Goal: Task Accomplishment & Management: Manage account settings

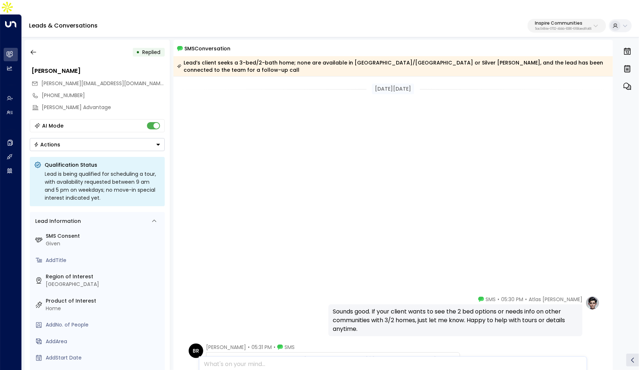
scroll to position [295, 0]
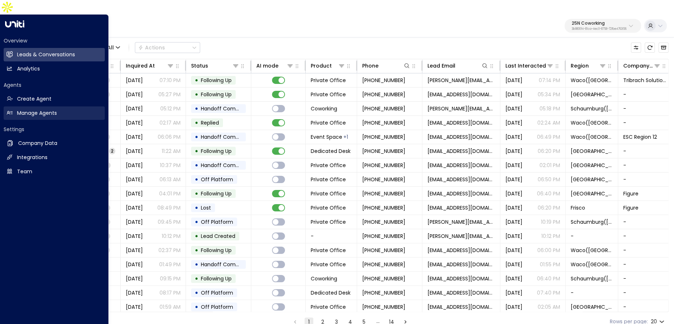
click at [48, 109] on h2 "Manage Agents" at bounding box center [37, 113] width 40 height 8
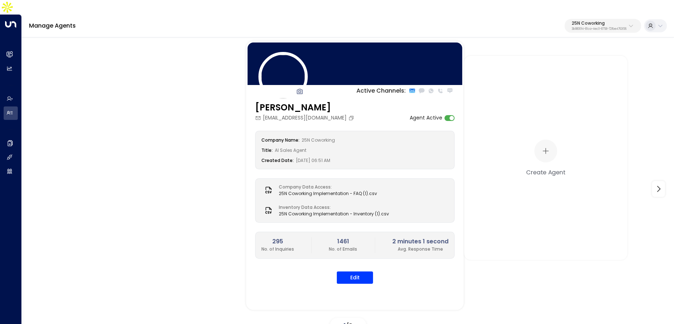
click at [581, 28] on p "3b9800f4-81ca-4ec0-8758-72fbe4763f36" at bounding box center [599, 29] width 55 height 3
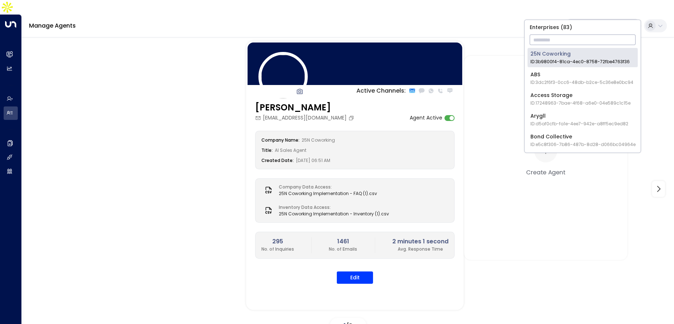
click at [551, 38] on input "text" at bounding box center [583, 39] width 106 height 13
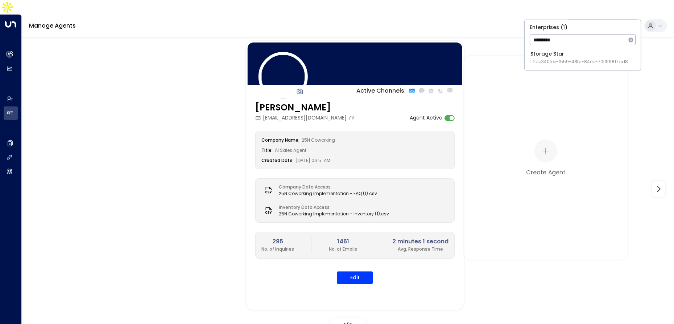
type input "*********"
click at [540, 60] on span "ID: bc340fee-f559-48fc-84eb-70f3f6817ad8" at bounding box center [580, 61] width 98 height 7
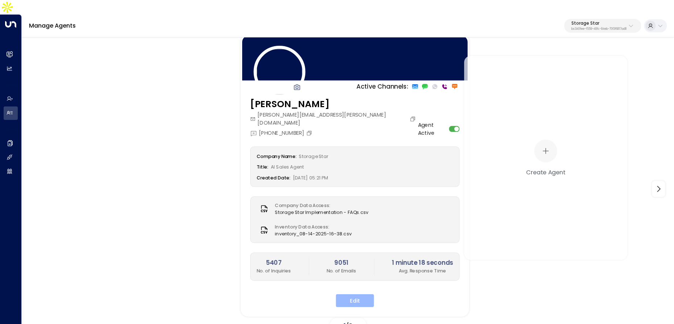
click at [356, 294] on button "Edit" at bounding box center [355, 300] width 38 height 13
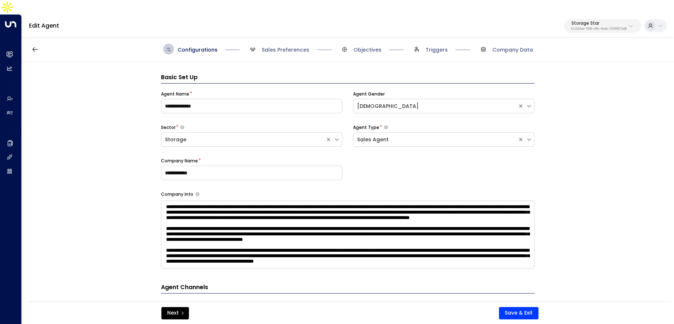
scroll to position [11, 0]
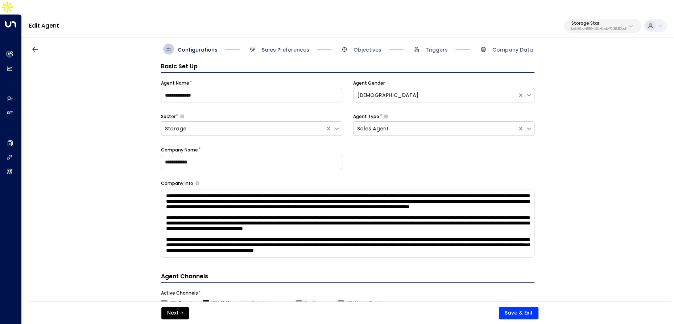
click at [286, 46] on span "Sales Preferences" at bounding box center [286, 49] width 48 height 7
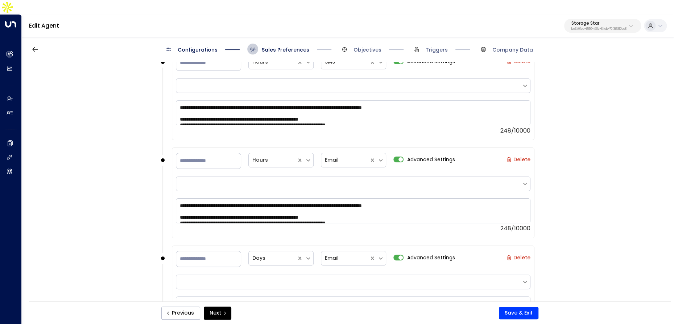
scroll to position [1042, 0]
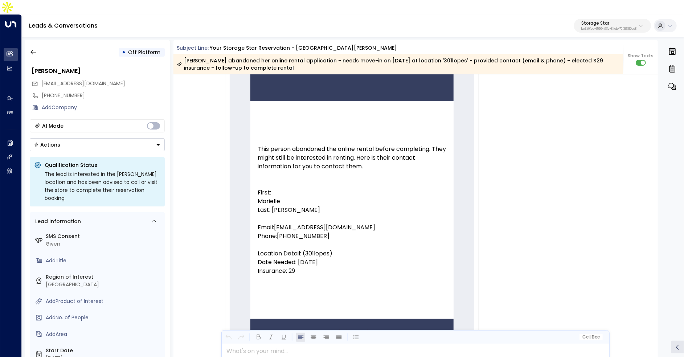
scroll to position [50, 0]
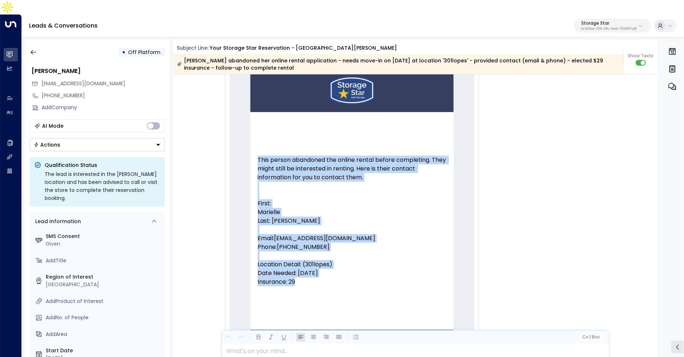
drag, startPoint x: 255, startPoint y: 188, endPoint x: 314, endPoint y: 271, distance: 102.0
click at [314, 271] on td "This person abandoned the online rental before completing. They might still be …" at bounding box center [351, 221] width 203 height 218
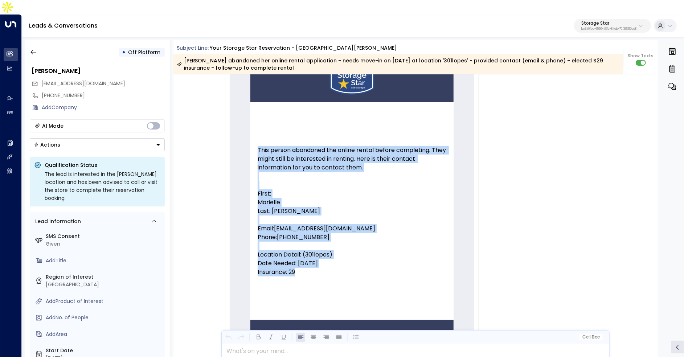
scroll to position [49, 0]
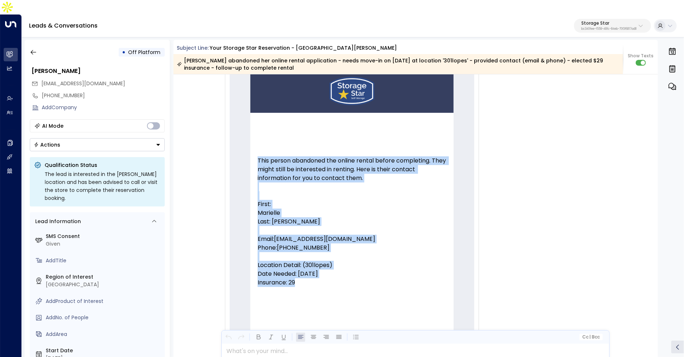
click at [337, 200] on p "First: Marielle" at bounding box center [352, 208] width 189 height 17
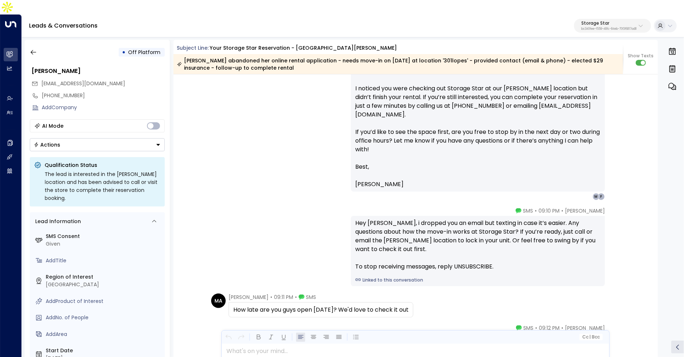
scroll to position [464, 0]
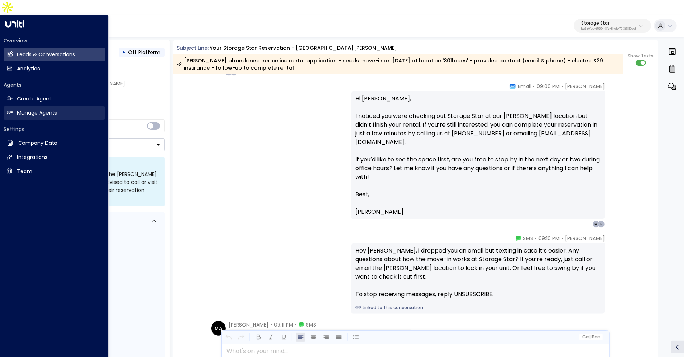
click at [46, 109] on h2 "Manage Agents" at bounding box center [37, 113] width 40 height 8
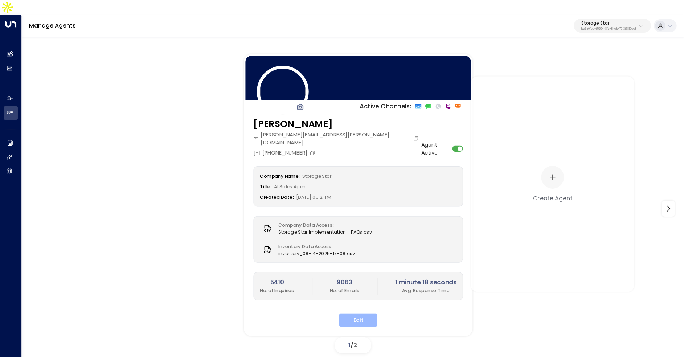
click at [361, 313] on button "Edit" at bounding box center [358, 319] width 38 height 13
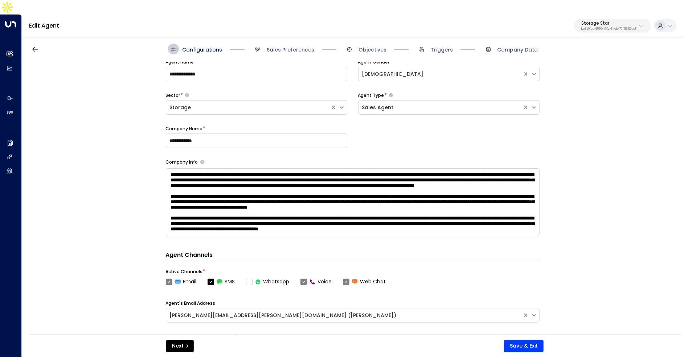
scroll to position [99, 0]
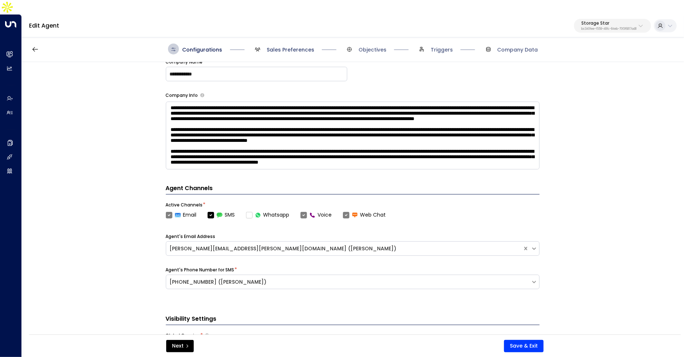
click at [296, 46] on span "Sales Preferences" at bounding box center [291, 49] width 48 height 7
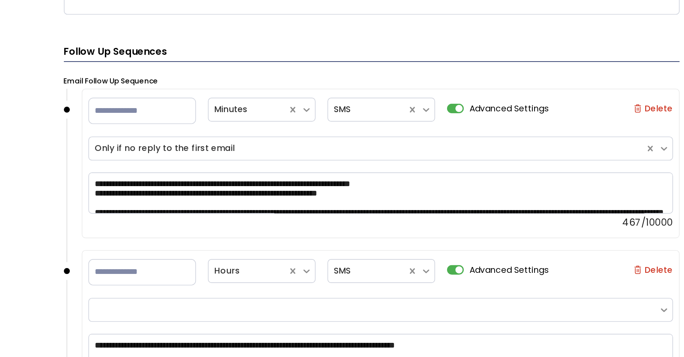
scroll to position [843, 0]
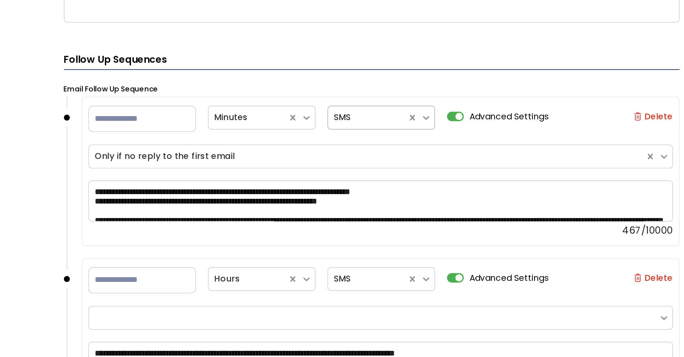
click at [351, 161] on div at bounding box center [350, 165] width 41 height 9
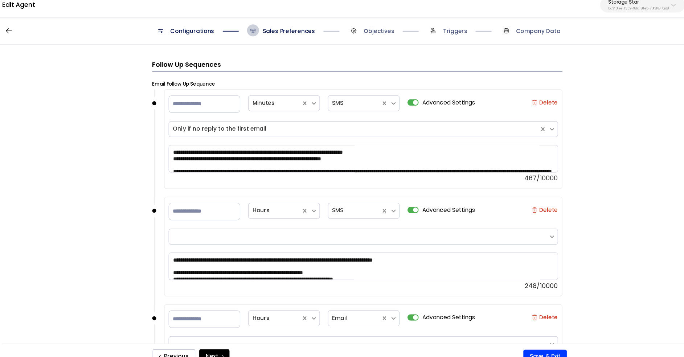
scroll to position [902, 0]
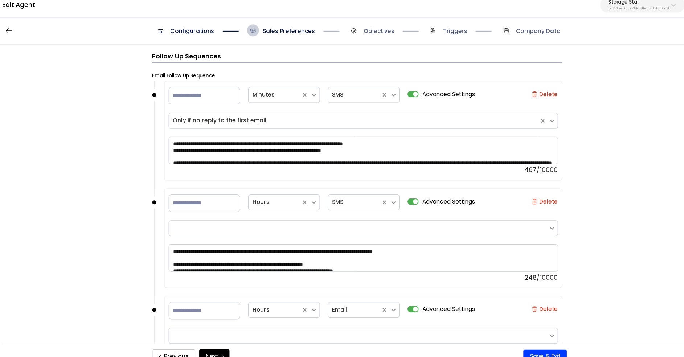
click at [306, 155] on div "**********" at bounding box center [358, 161] width 355 height 35
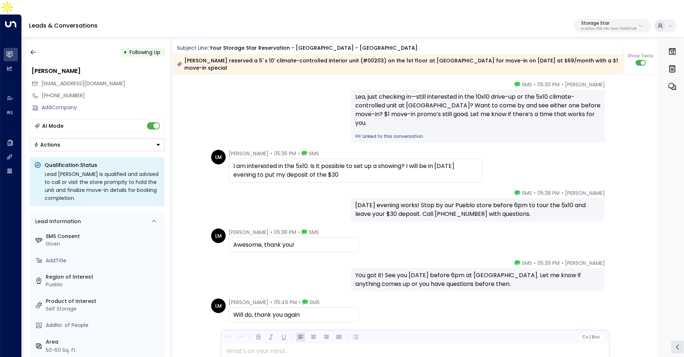
scroll to position [979, 0]
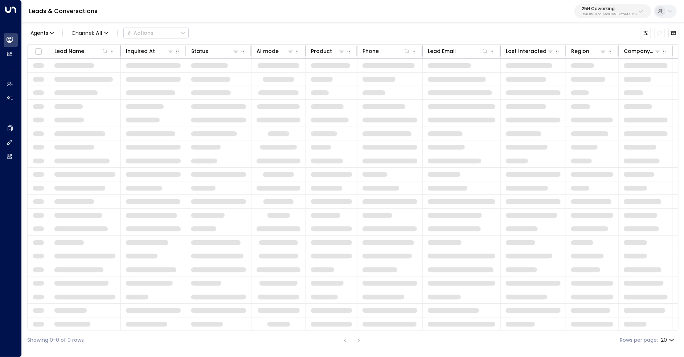
click at [617, 8] on p "25N Coworking" at bounding box center [609, 9] width 55 height 4
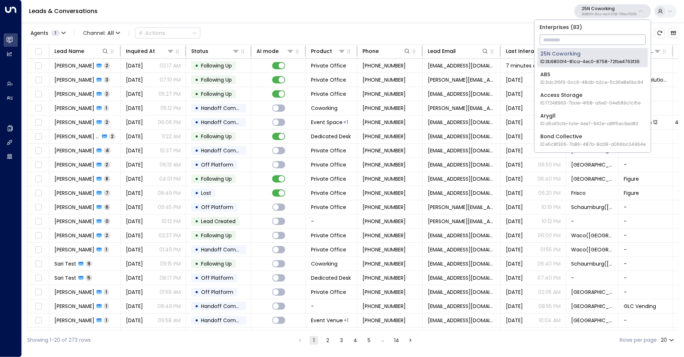
click at [591, 37] on input "text" at bounding box center [593, 39] width 106 height 13
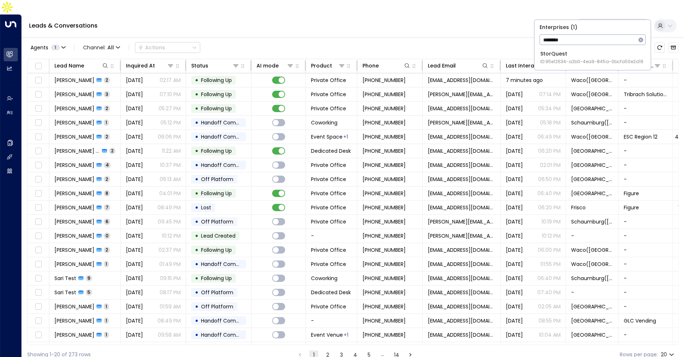
type input "********"
click at [569, 53] on div "StorQuest ID: 95e12634-a2b0-4ea9-845a-0bcfa50e2d19" at bounding box center [591, 57] width 103 height 15
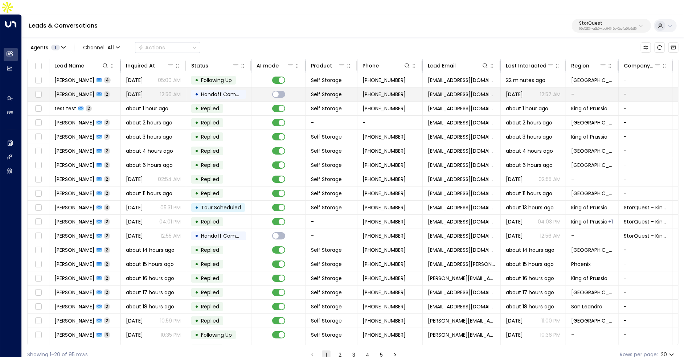
click at [114, 87] on td "Greg Smith 2" at bounding box center [84, 94] width 71 height 14
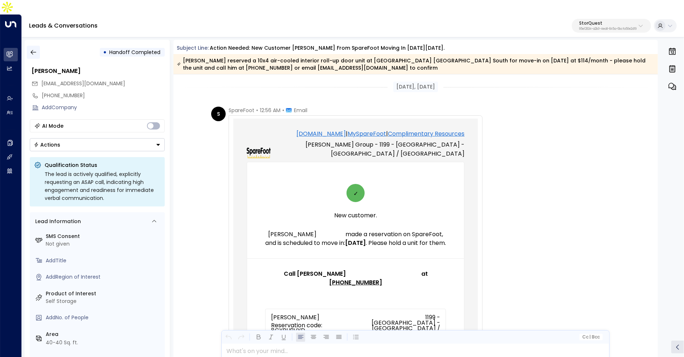
click at [36, 49] on icon "button" at bounding box center [33, 52] width 7 height 7
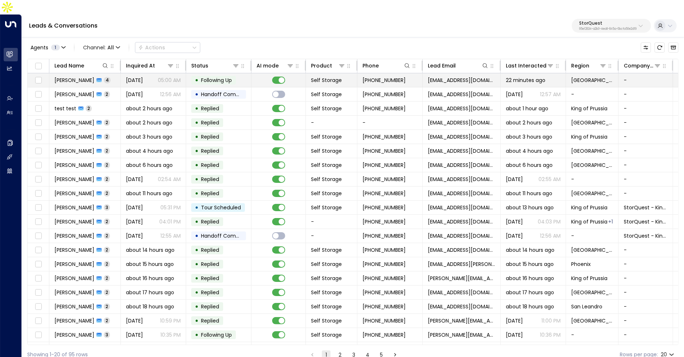
click at [106, 73] on td "Greg Smith 4" at bounding box center [84, 80] width 71 height 14
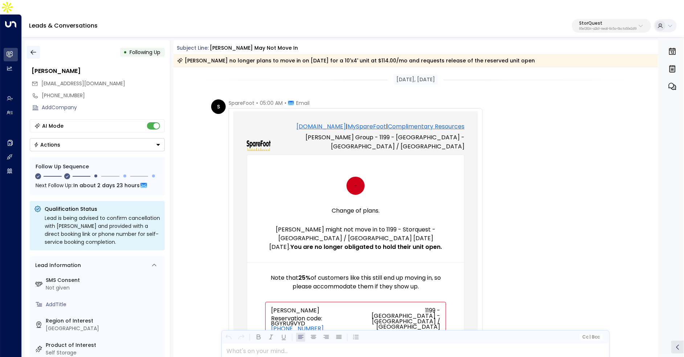
click at [35, 49] on icon "button" at bounding box center [33, 52] width 7 height 7
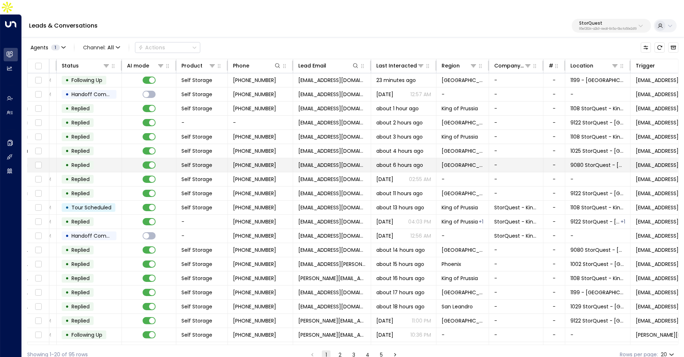
scroll to position [0, 147]
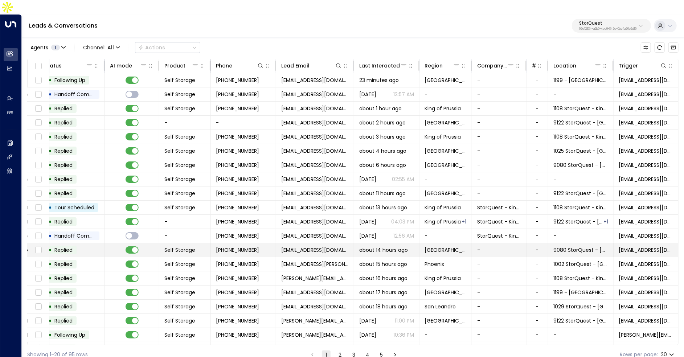
click at [271, 243] on td "[PHONE_NUMBER]" at bounding box center [243, 250] width 65 height 14
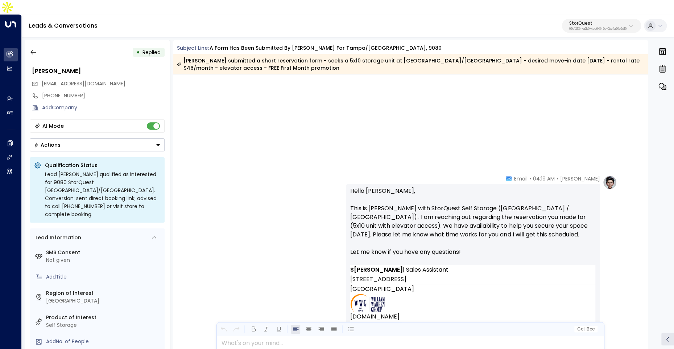
scroll to position [591, 0]
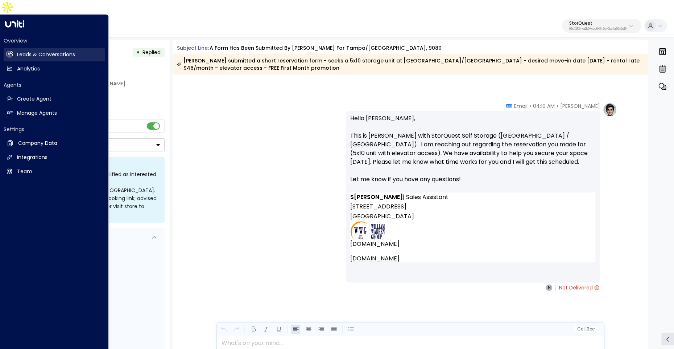
click at [11, 52] on icon at bounding box center [10, 54] width 6 height 4
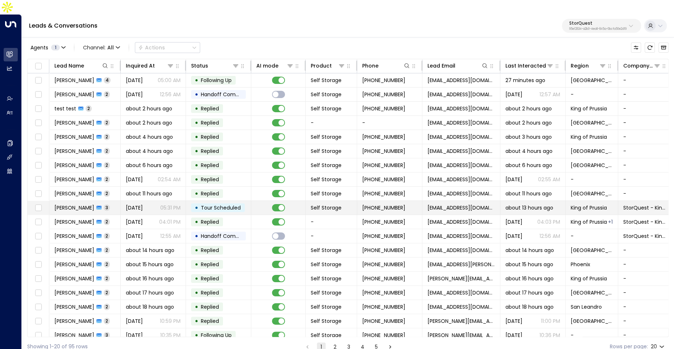
click at [80, 204] on span "[PERSON_NAME]" at bounding box center [74, 207] width 40 height 7
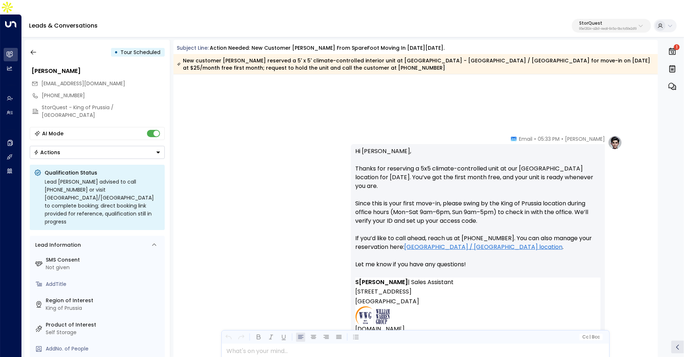
scroll to position [680, 0]
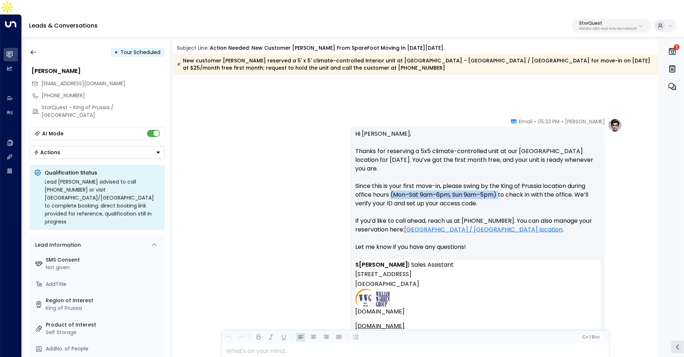
drag, startPoint x: 393, startPoint y: 178, endPoint x: 501, endPoint y: 182, distance: 108.2
click at [502, 182] on p "Hi [PERSON_NAME], Thanks for reserving a 5x5 climate-controlled unit at our [GE…" at bounding box center [477, 195] width 245 height 131
